Goal: Task Accomplishment & Management: Use online tool/utility

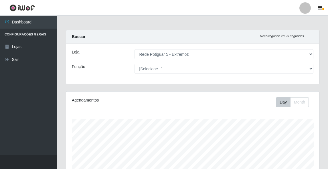
select select "79"
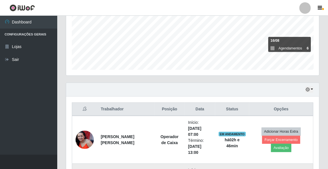
scroll to position [203, 0]
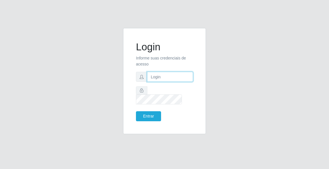
click at [164, 82] on input "text" at bounding box center [170, 77] width 46 height 10
type input "[EMAIL_ADDRESS][DOMAIN_NAME]"
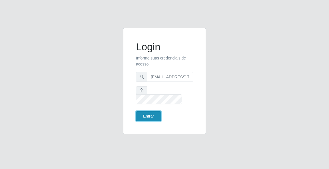
click at [148, 114] on button "Entrar" at bounding box center [148, 116] width 25 height 10
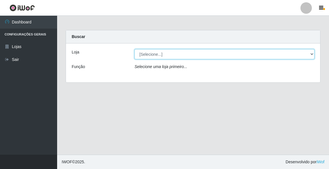
drag, startPoint x: 154, startPoint y: 54, endPoint x: 156, endPoint y: 58, distance: 4.8
click at [154, 54] on select "[Selecione...] Rede Potiguar 5 - Extremoz" at bounding box center [225, 54] width 180 height 10
select select "79"
click at [135, 49] on select "[Selecione...] Rede Potiguar 5 - Extremoz" at bounding box center [225, 54] width 180 height 10
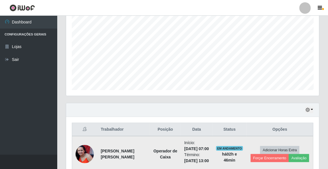
scroll to position [156, 0]
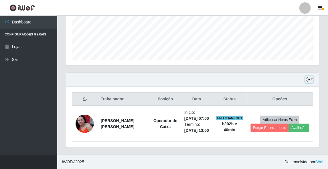
click at [312, 76] on button "button" at bounding box center [309, 79] width 8 height 7
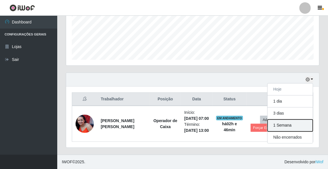
click at [289, 120] on button "1 Semana" at bounding box center [289, 126] width 45 height 12
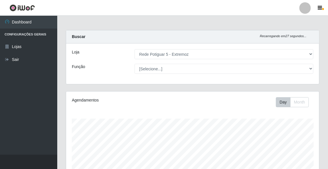
scroll to position [92, 0]
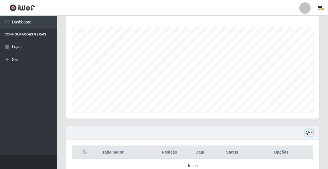
click at [313, 132] on button "button" at bounding box center [309, 133] width 8 height 7
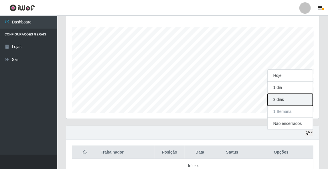
click at [286, 100] on button "3 dias" at bounding box center [289, 100] width 45 height 12
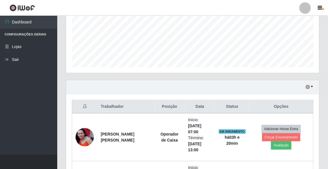
scroll to position [160, 0]
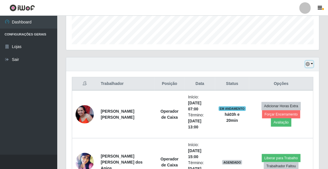
click at [312, 66] on button "button" at bounding box center [309, 64] width 8 height 7
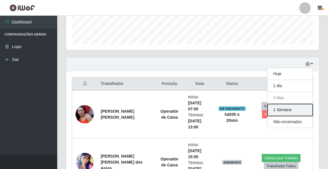
click at [291, 110] on button "1 Semana" at bounding box center [289, 110] width 45 height 12
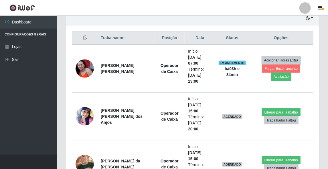
scroll to position [137, 0]
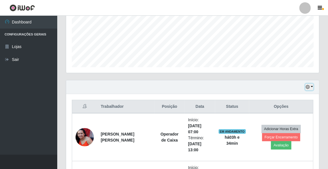
click at [312, 86] on button "button" at bounding box center [309, 87] width 8 height 7
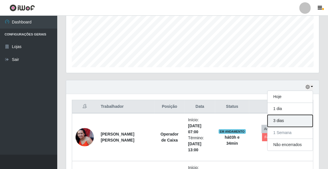
click at [281, 122] on button "3 dias" at bounding box center [289, 121] width 45 height 12
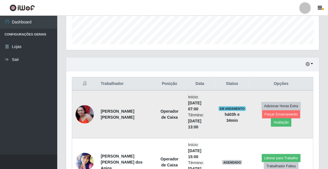
scroll to position [183, 0]
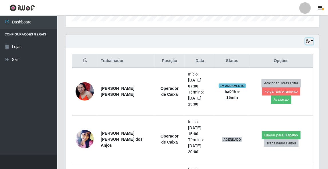
click at [311, 41] on button "button" at bounding box center [309, 41] width 8 height 7
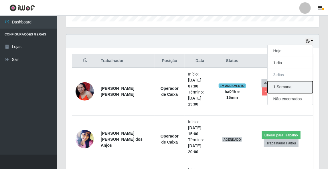
click at [293, 86] on button "1 Semana" at bounding box center [289, 87] width 45 height 12
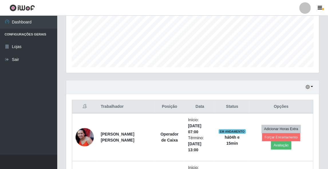
scroll to position [0, 0]
